Goal: Task Accomplishment & Management: Manage account settings

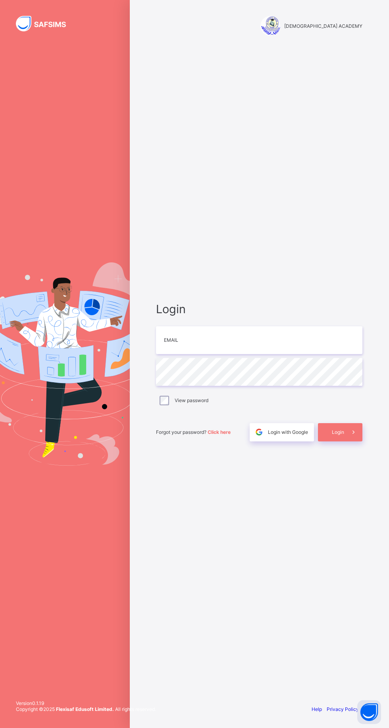
click at [194, 403] on label "View password" at bounding box center [192, 400] width 34 height 6
click at [288, 354] on input "email" at bounding box center [259, 340] width 206 height 28
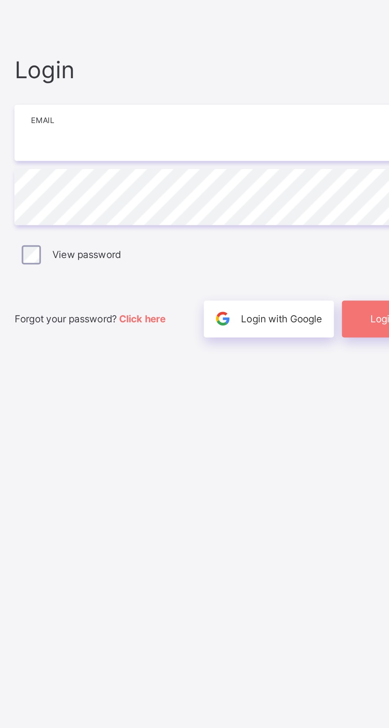
type input "**********"
